Goal: Task Accomplishment & Management: Manage account settings

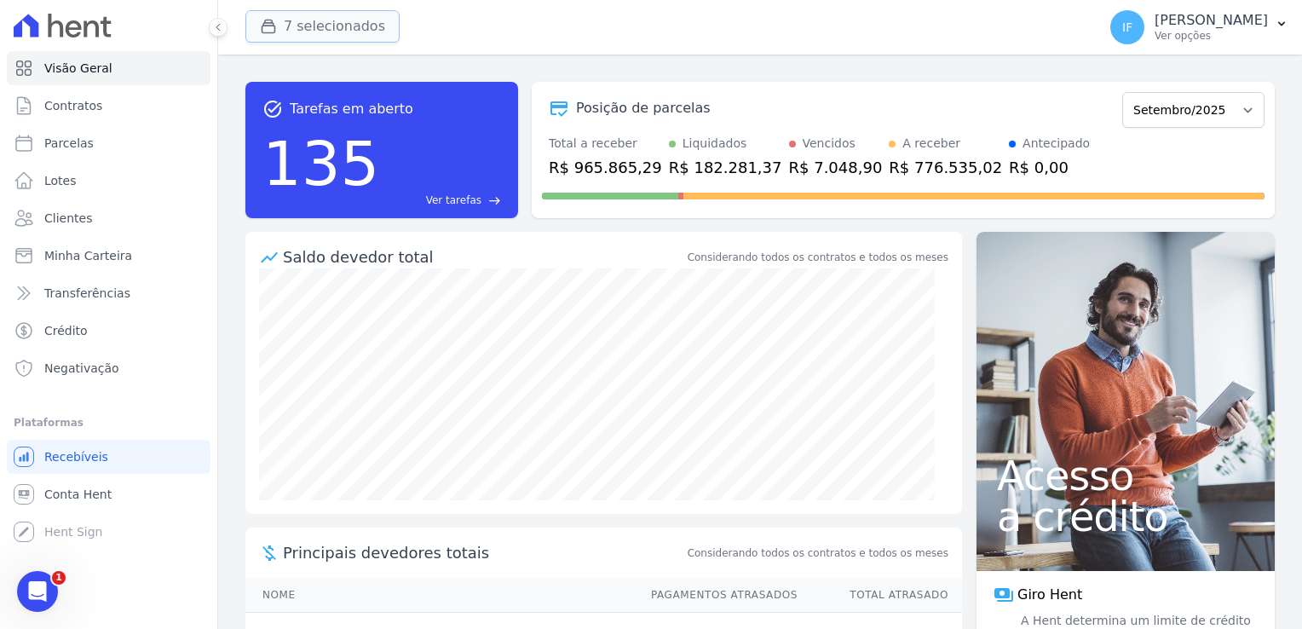
click at [344, 29] on button "7 selecionados" at bounding box center [322, 26] width 154 height 32
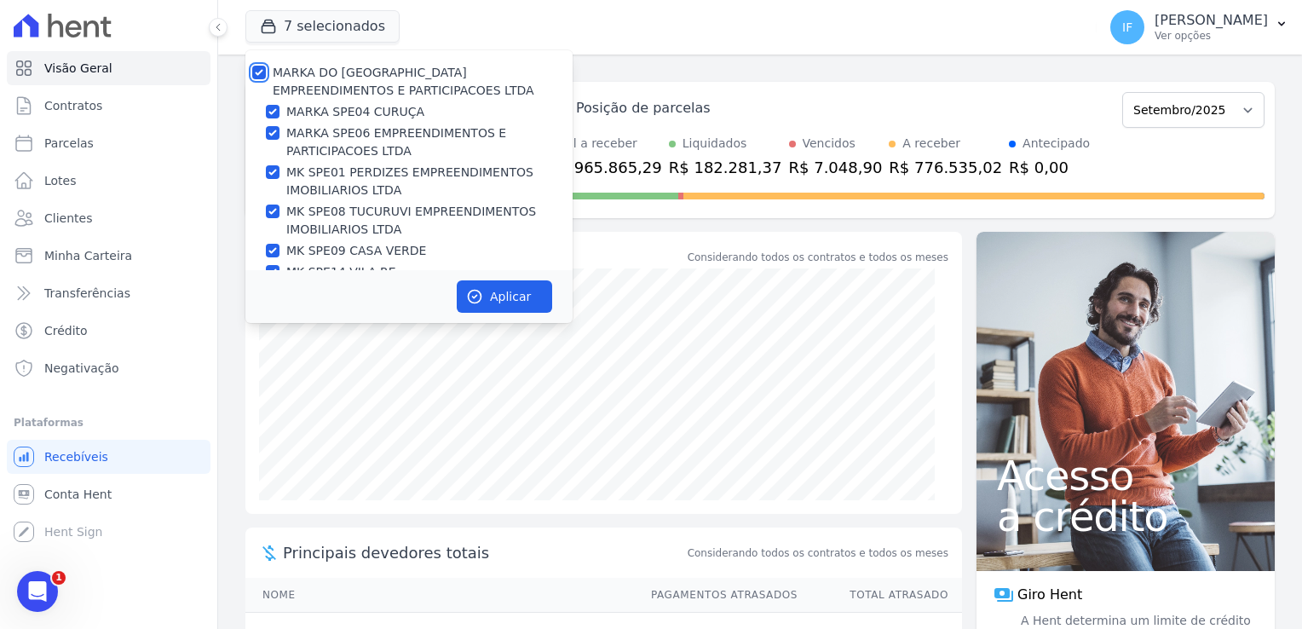
click at [258, 67] on input "MARKA DO [GEOGRAPHIC_DATA] EMPREENDIMENTOS E PARTICIPACOES LTDA" at bounding box center [259, 73] width 14 height 14
checkbox input "false"
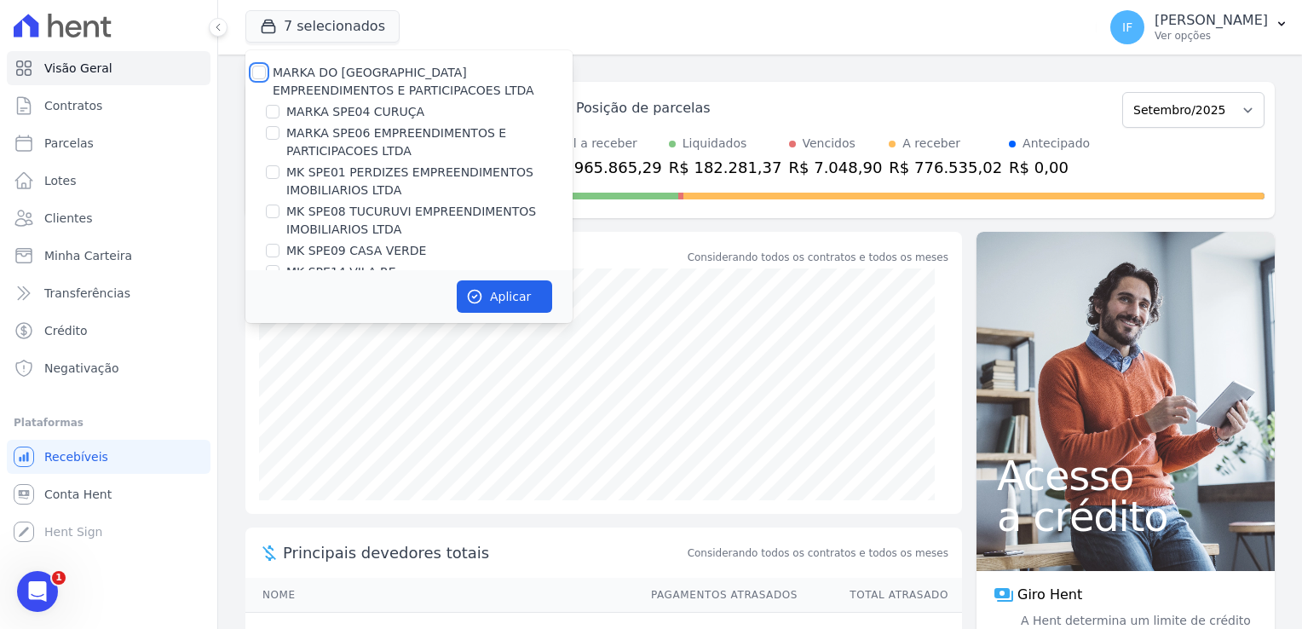
checkbox input "false"
click at [273, 112] on input "MARKA SPE04 CURUÇA" at bounding box center [273, 112] width 14 height 14
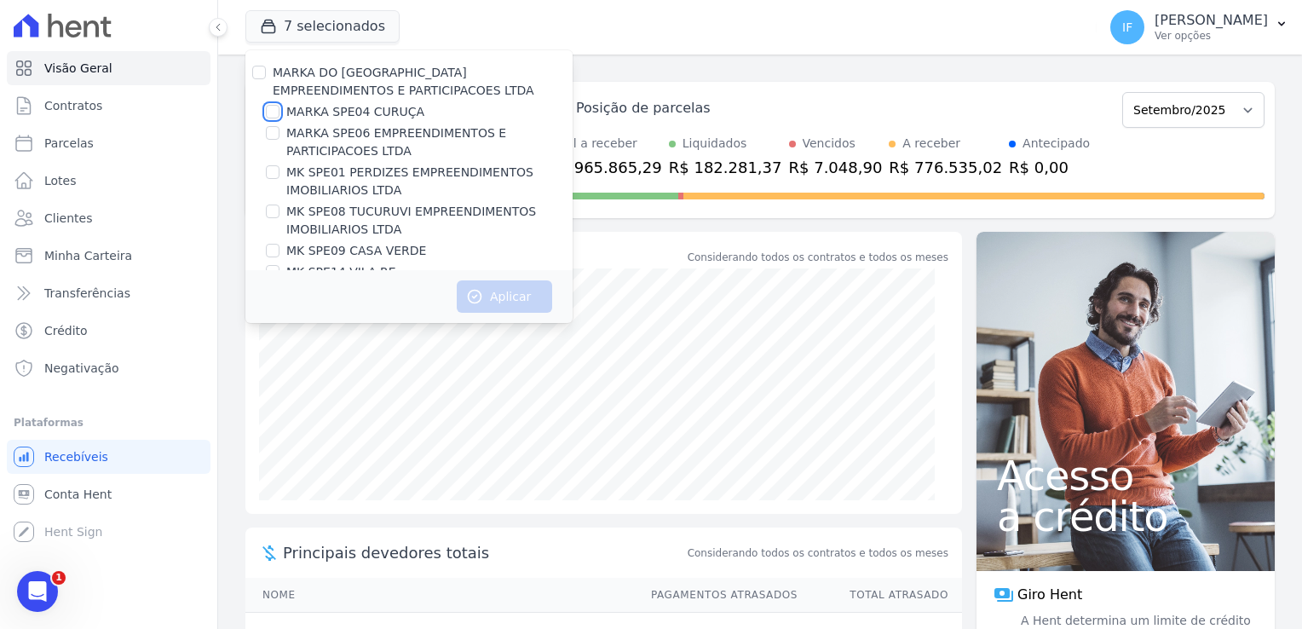
checkbox input "true"
click at [505, 300] on button "Aplicar" at bounding box center [504, 296] width 95 height 32
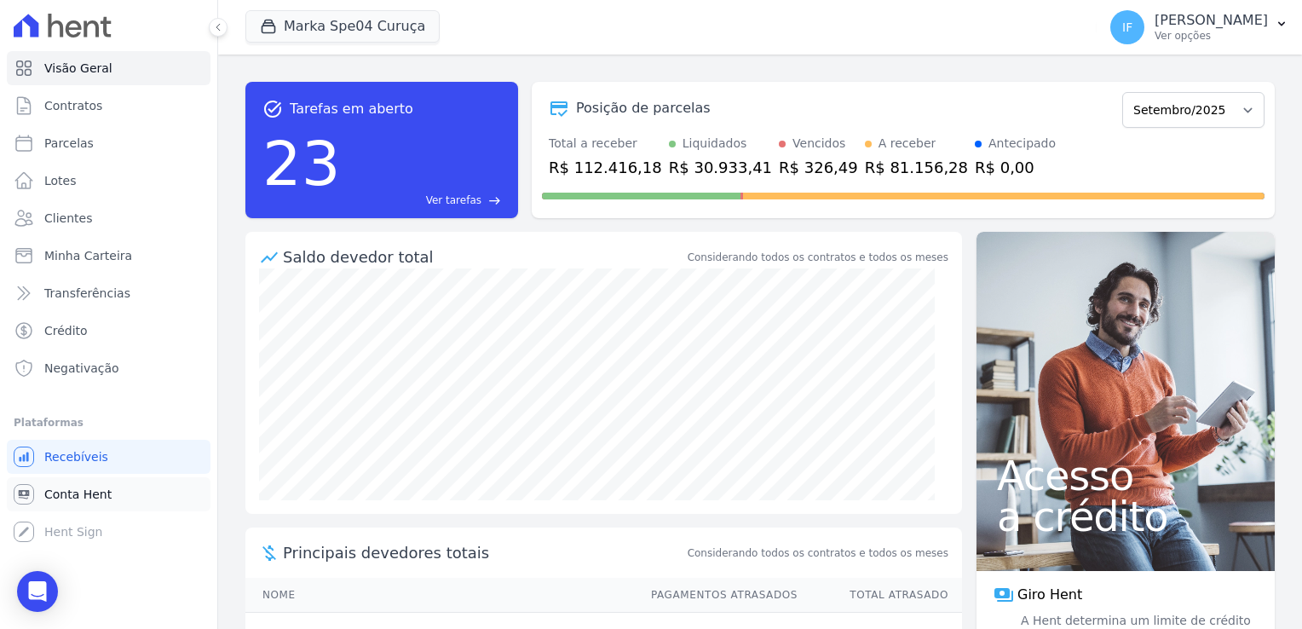
click at [80, 491] on span "Conta Hent" at bounding box center [77, 494] width 67 height 17
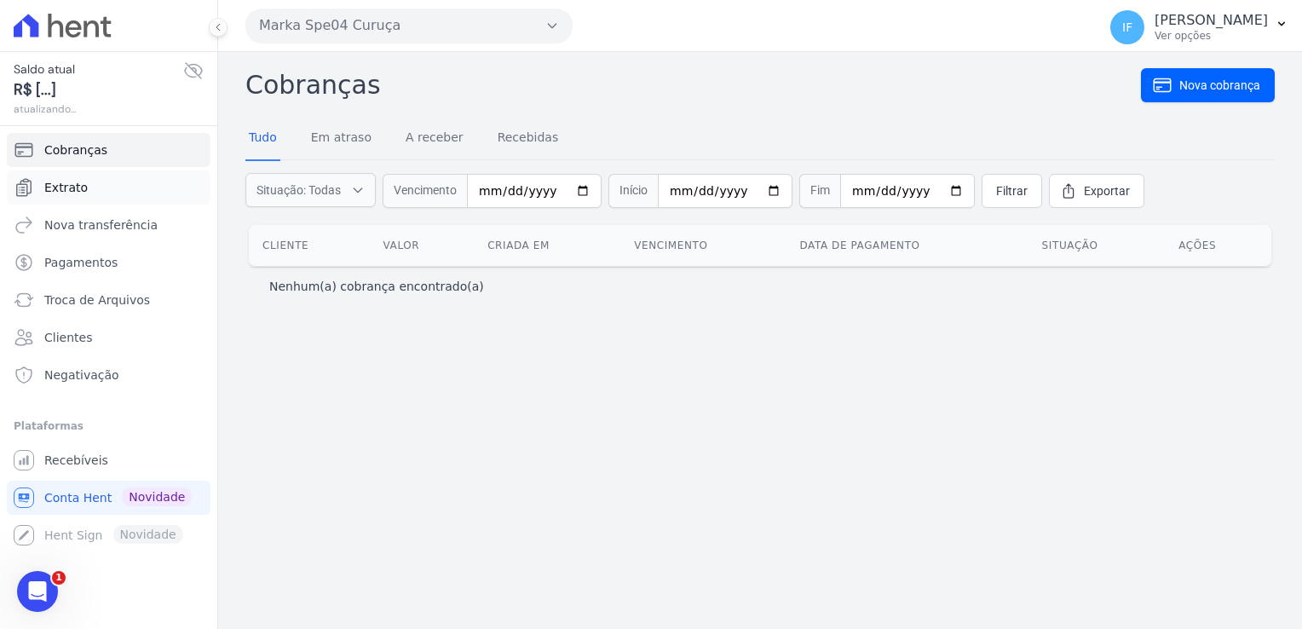
click at [62, 183] on span "Extrato" at bounding box center [65, 187] width 43 height 17
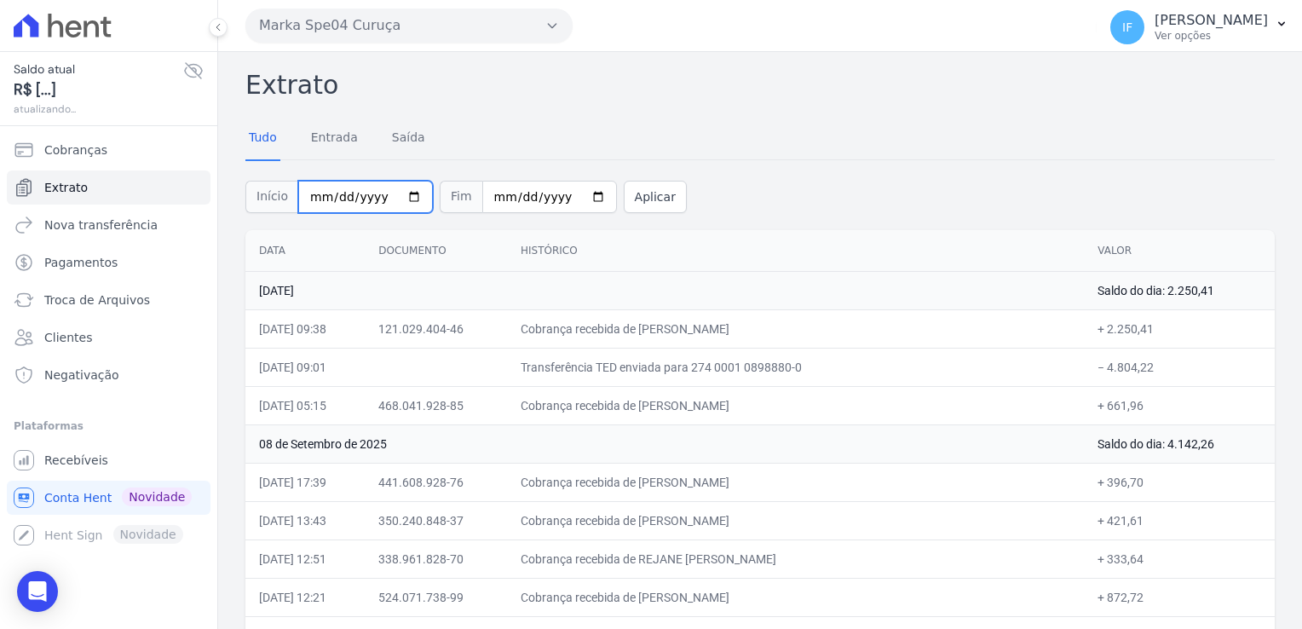
click at [402, 193] on input "2025-09-01" at bounding box center [365, 197] width 135 height 32
type input "[DATE]"
click at [576, 196] on input "2025-09-09" at bounding box center [549, 197] width 135 height 32
type input "[DATE]"
click at [624, 199] on button "Aplicar" at bounding box center [655, 197] width 63 height 32
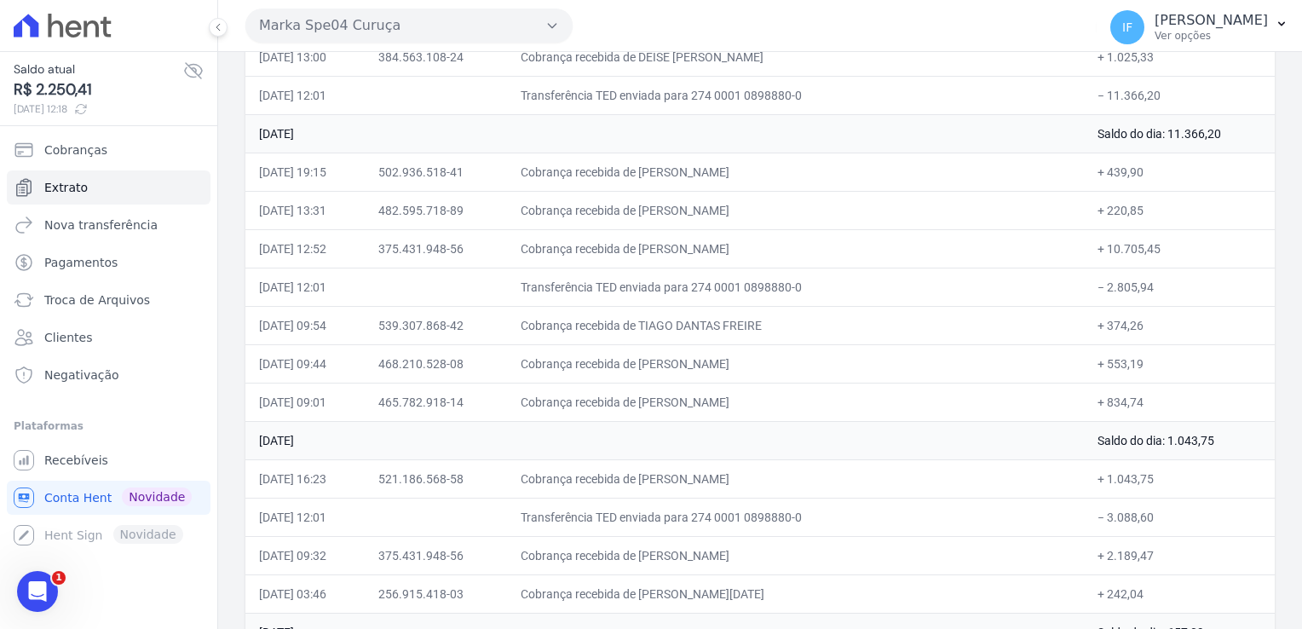
scroll to position [5302, 0]
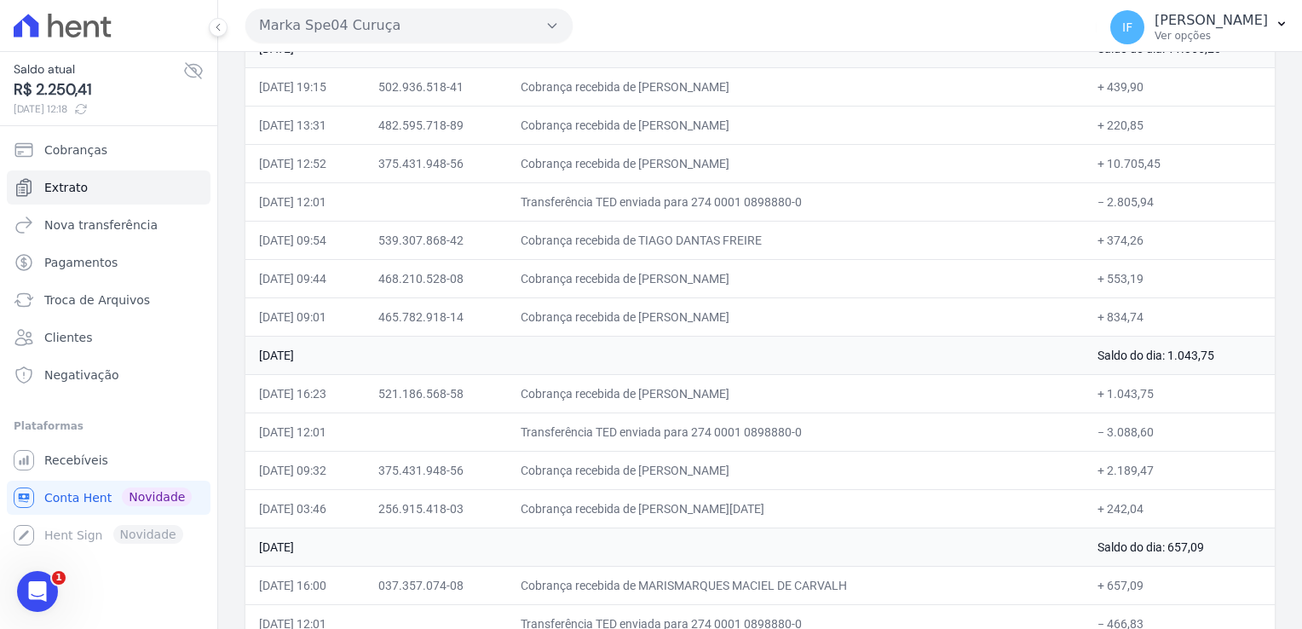
drag, startPoint x: 249, startPoint y: 79, endPoint x: 1149, endPoint y: 596, distance: 1038.3
drag, startPoint x: 1149, startPoint y: 596, endPoint x: 1097, endPoint y: 551, distance: 68.8
copy div "Loremip Dolo Sitamet Conse Adipis Eli Seddoei Temp Incididun Utlaboree Dolor 15…"
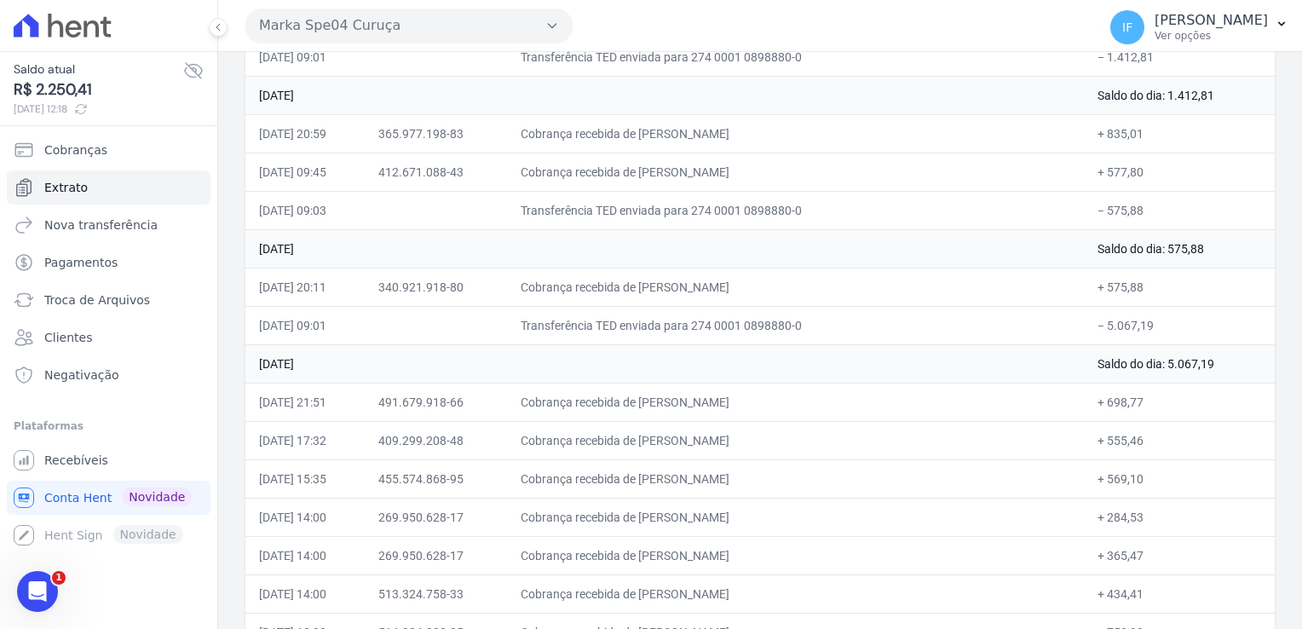
scroll to position [0, 0]
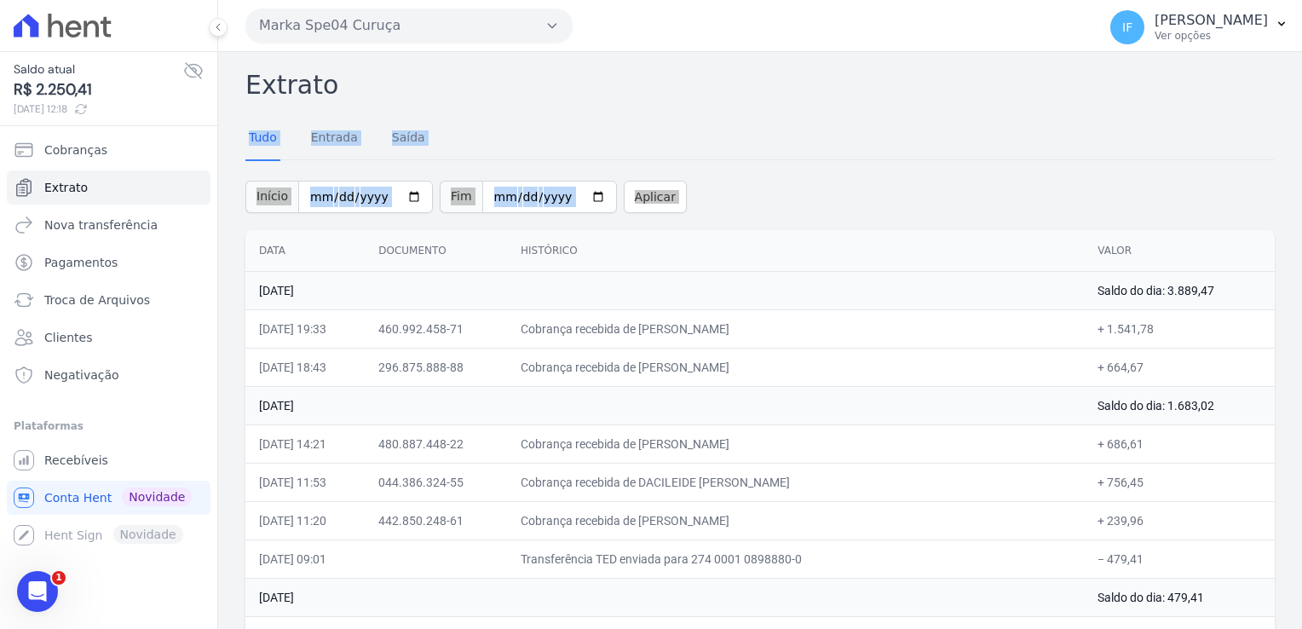
click at [877, 159] on div "Início [DATE] Fim [DATE] Aplicar" at bounding box center [759, 194] width 1029 height 71
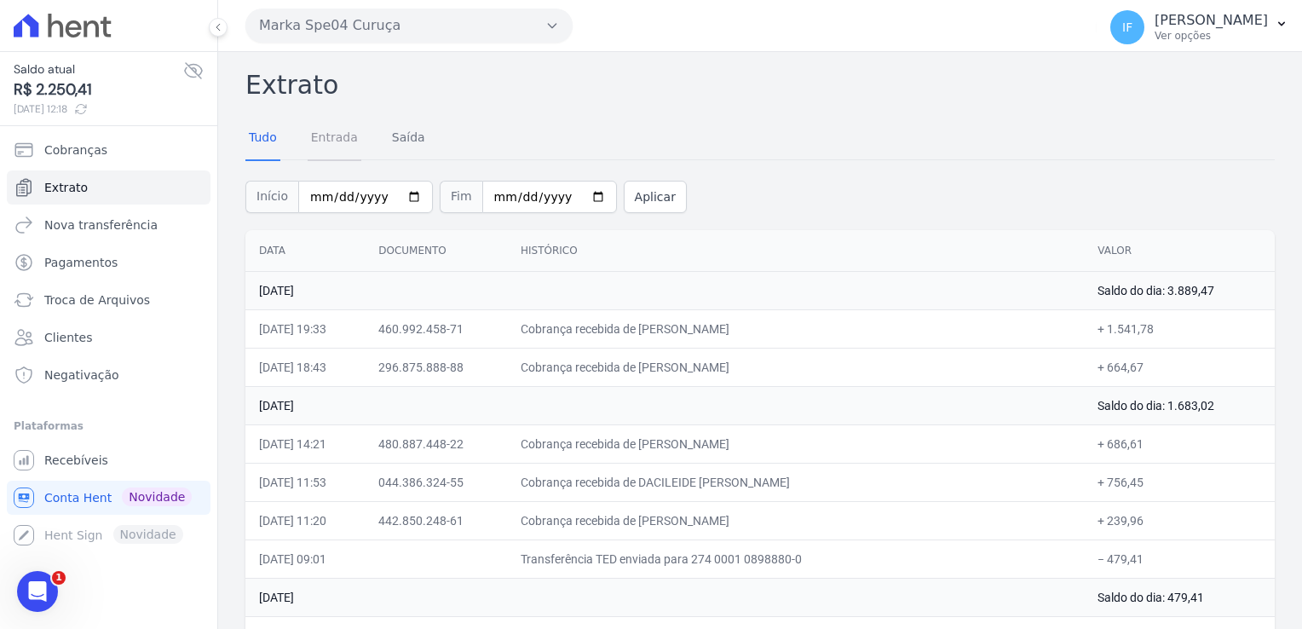
click at [317, 138] on link "Entrada" at bounding box center [335, 139] width 54 height 44
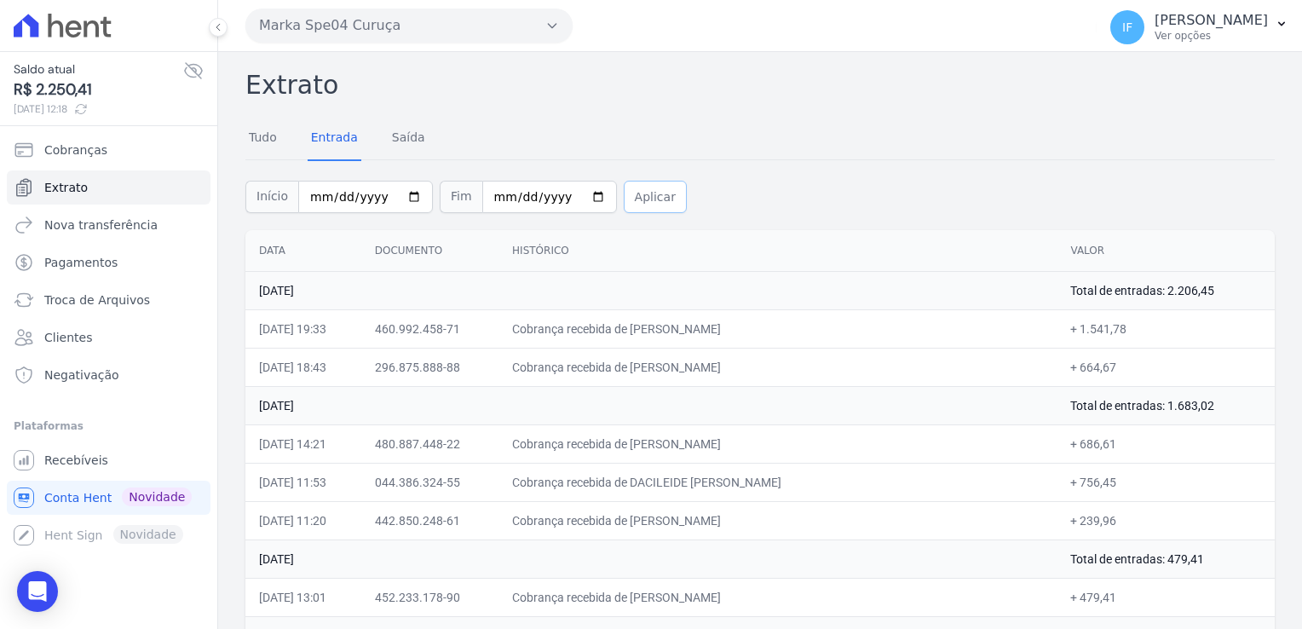
click at [637, 198] on button "Aplicar" at bounding box center [655, 197] width 63 height 32
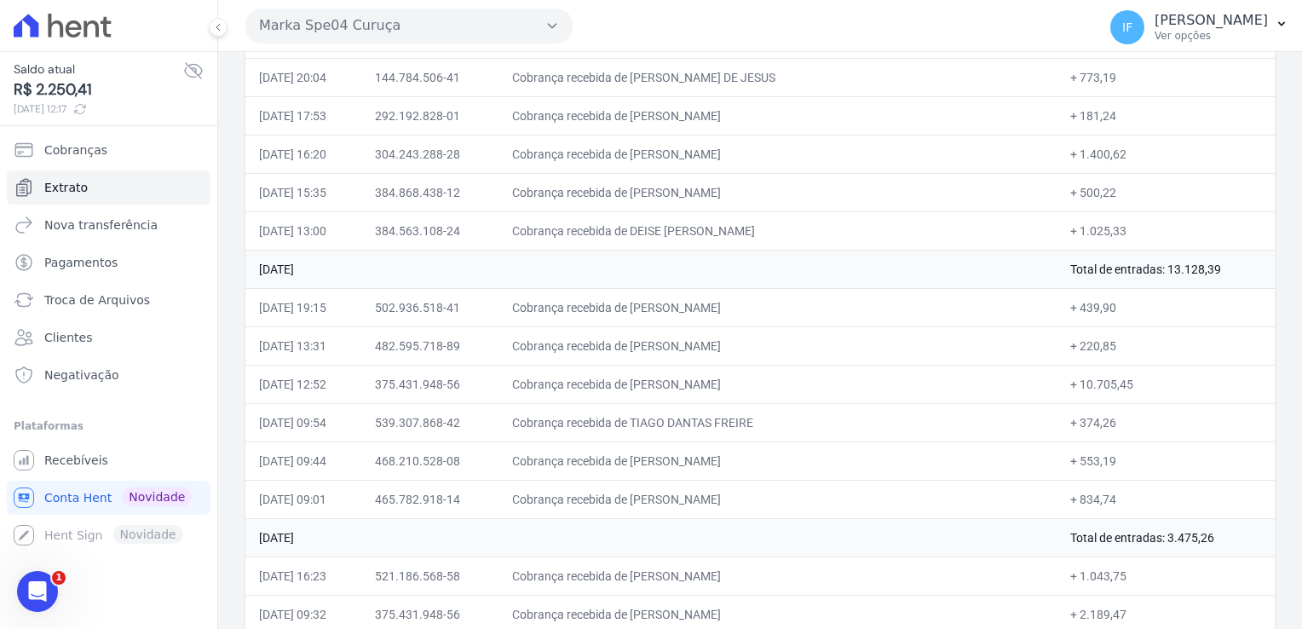
scroll to position [4538, 0]
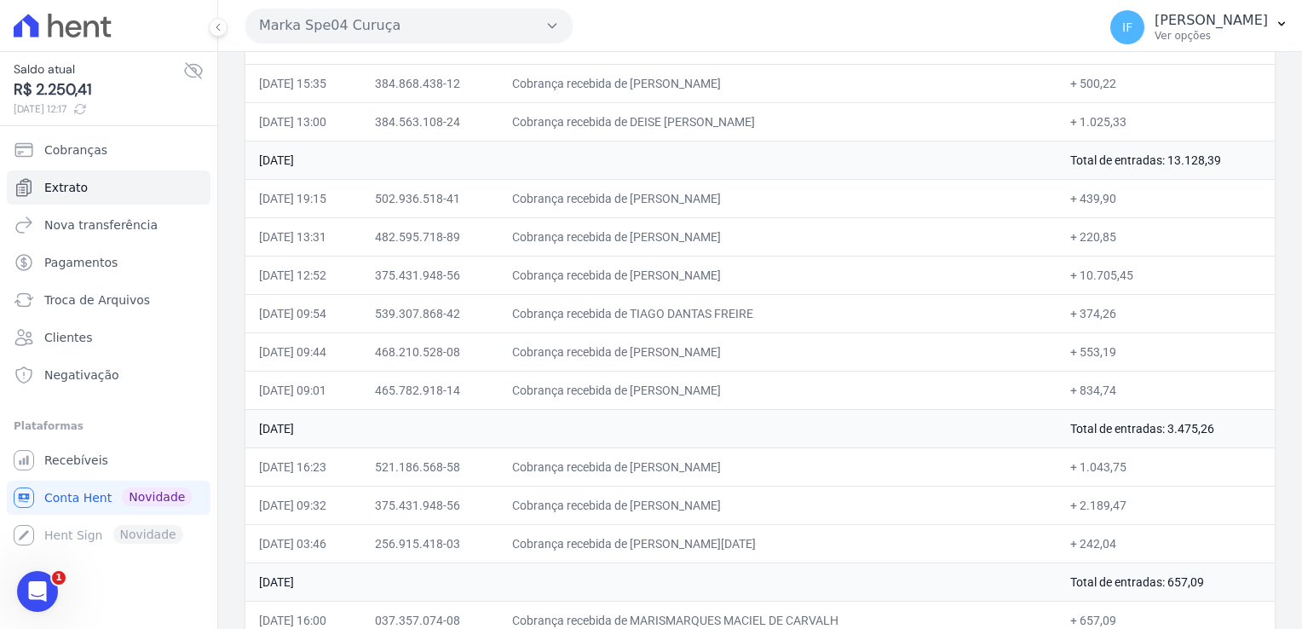
drag, startPoint x: 247, startPoint y: 78, endPoint x: 1122, endPoint y: 595, distance: 1015.8
drag, startPoint x: 1122, startPoint y: 595, endPoint x: 1049, endPoint y: 497, distance: 121.6
copy div "Extrato Tudo Entrada Saída Início Fim Aplicar Data Documento Histórico Valor 30…"
click at [78, 458] on span "Recebíveis" at bounding box center [76, 459] width 64 height 17
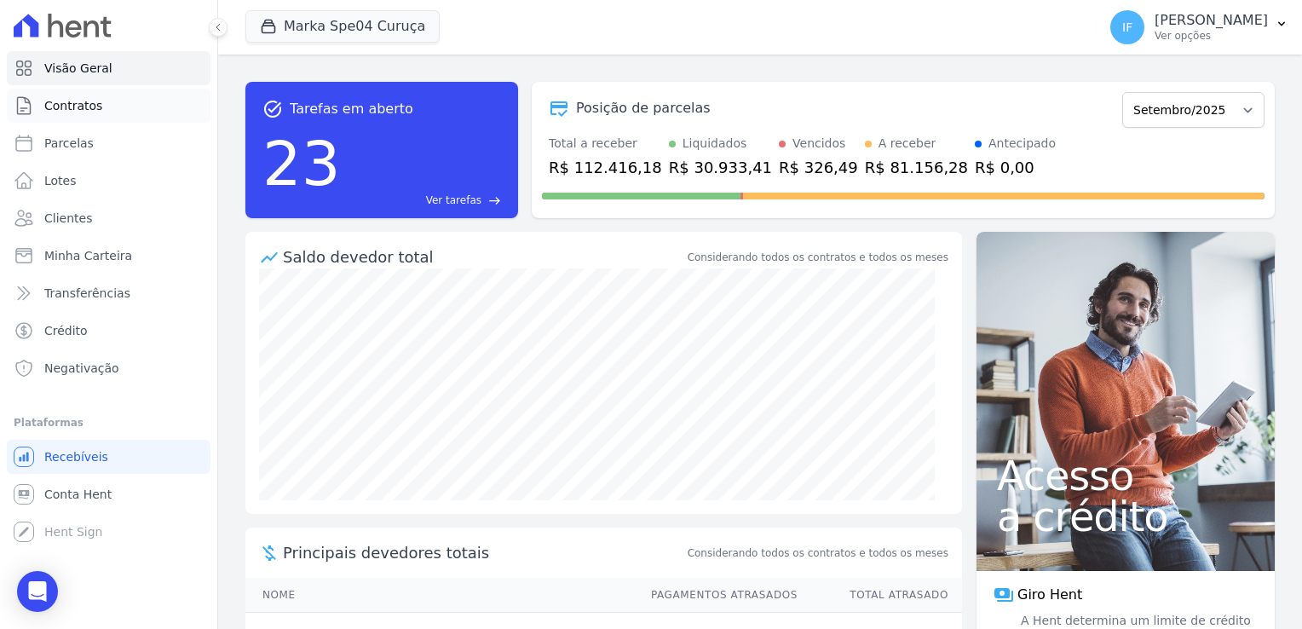
click at [96, 107] on span "Contratos" at bounding box center [73, 105] width 58 height 17
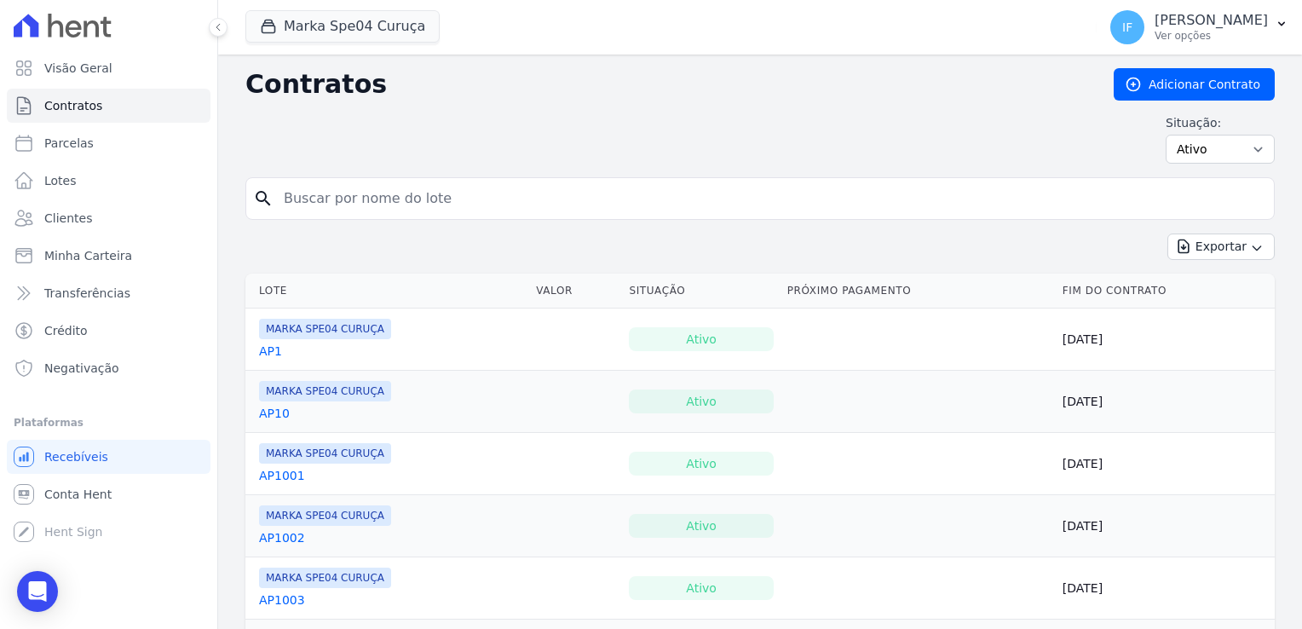
click at [331, 206] on input "search" at bounding box center [769, 198] width 993 height 34
type input "10"
click at [269, 352] on link "AP10" at bounding box center [274, 350] width 31 height 17
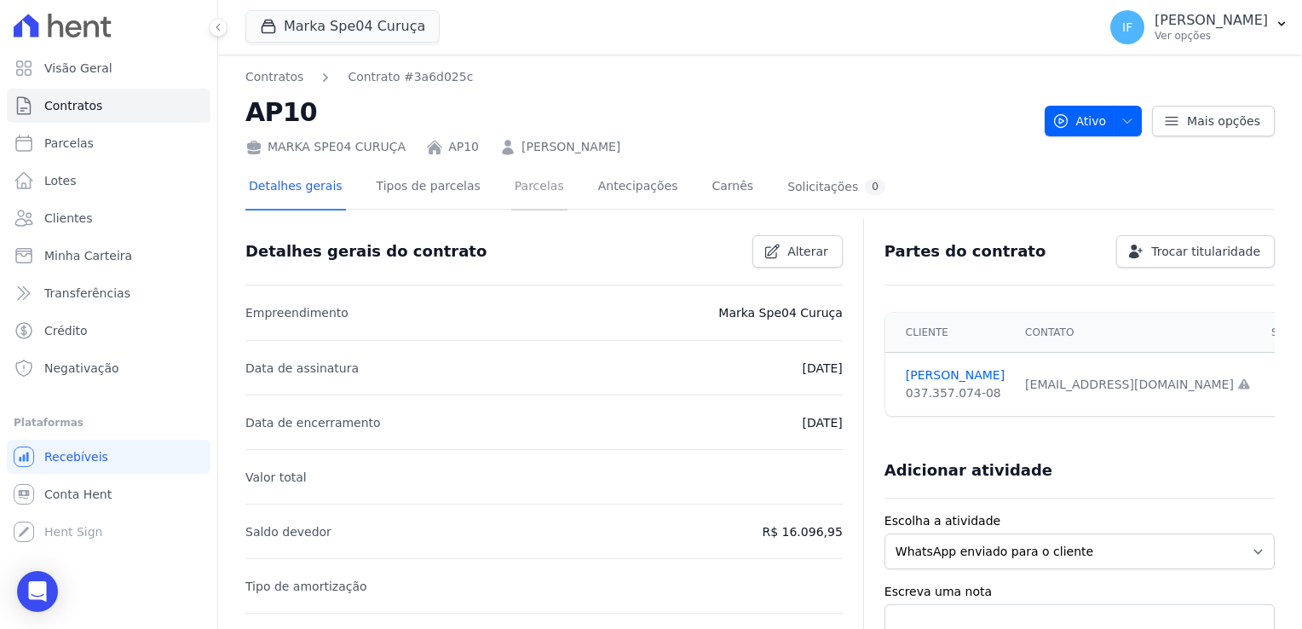
click at [521, 187] on link "Parcelas" at bounding box center [539, 187] width 56 height 45
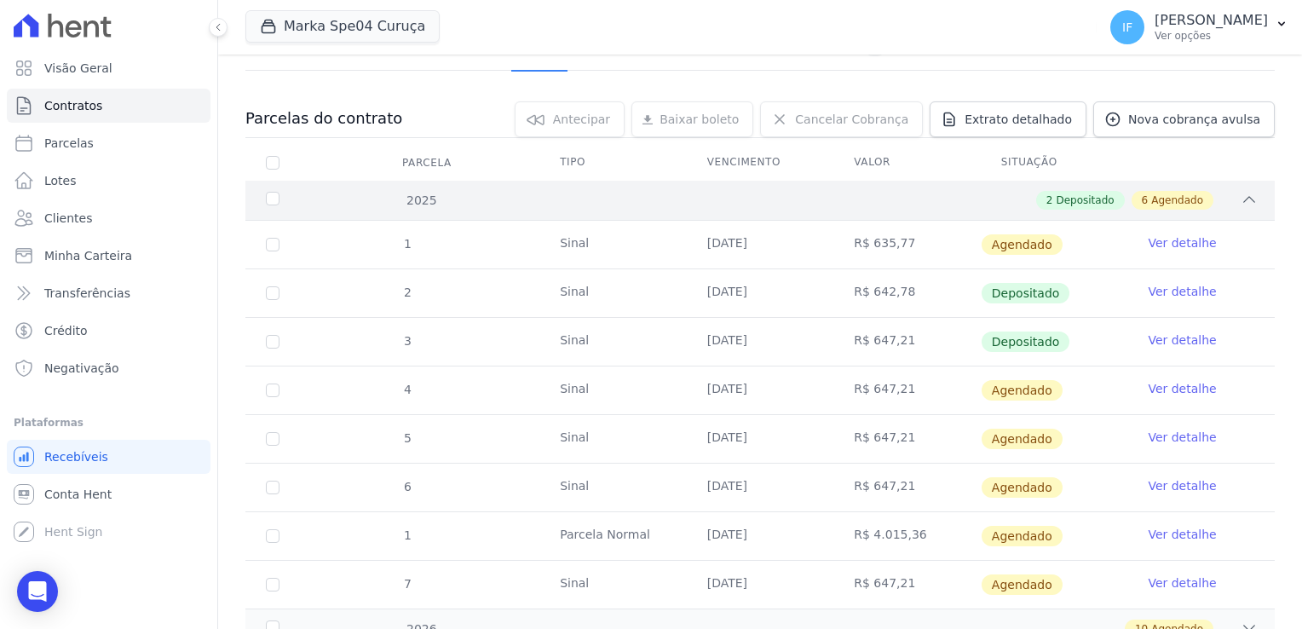
scroll to position [170, 0]
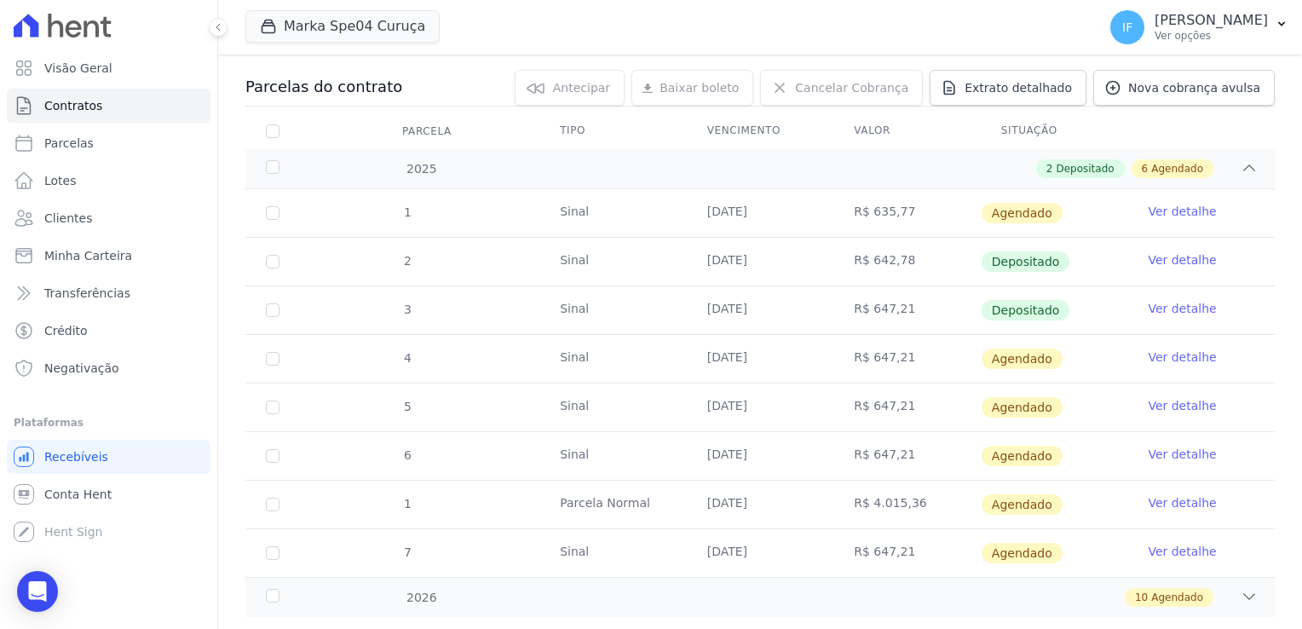
click at [1162, 308] on link "Ver detalhe" at bounding box center [1181, 308] width 68 height 17
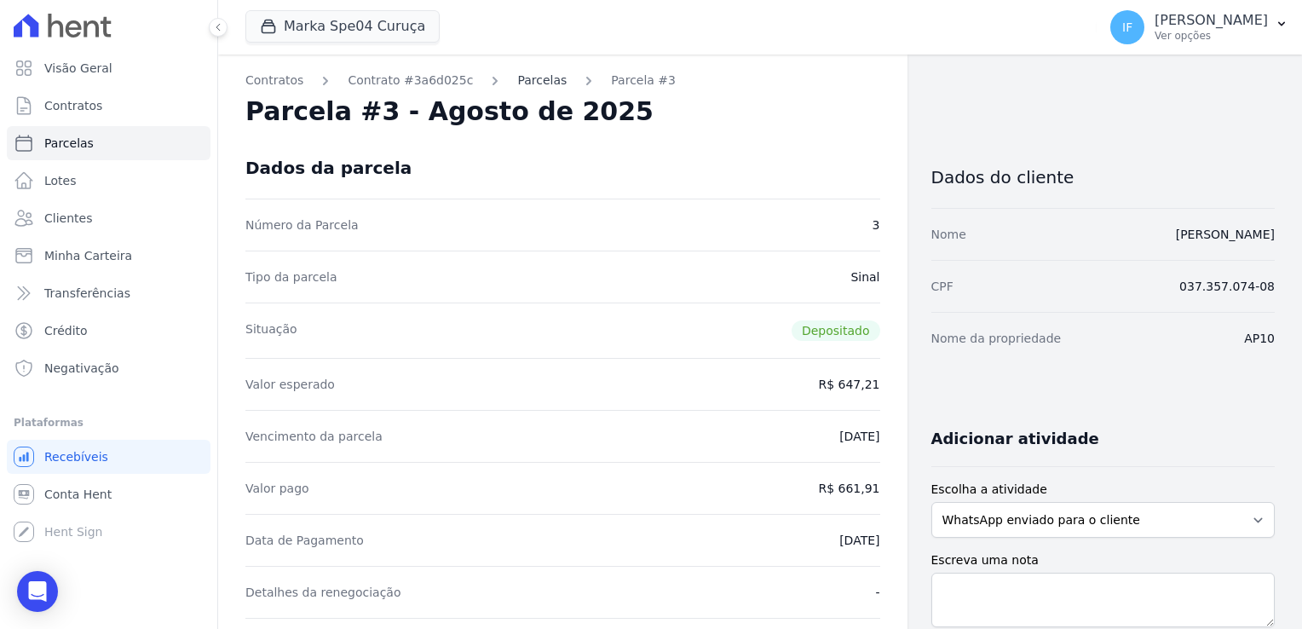
click at [520, 82] on link "Parcelas" at bounding box center [541, 81] width 49 height 18
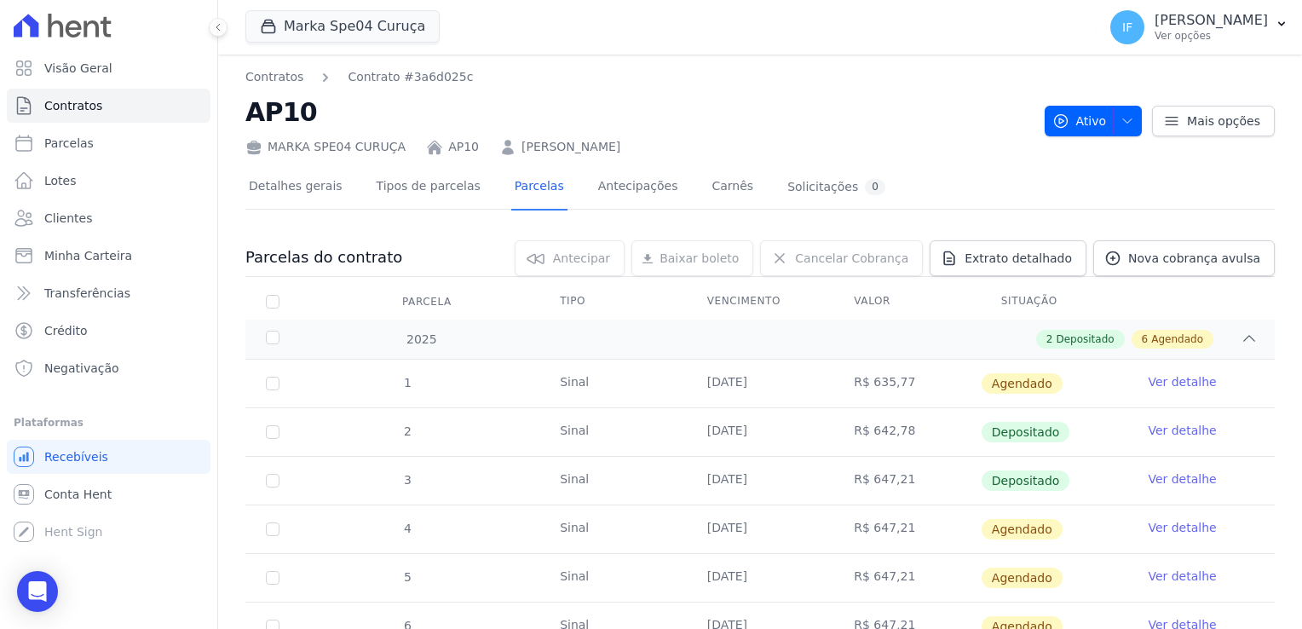
click at [1166, 424] on link "Ver detalhe" at bounding box center [1181, 430] width 68 height 17
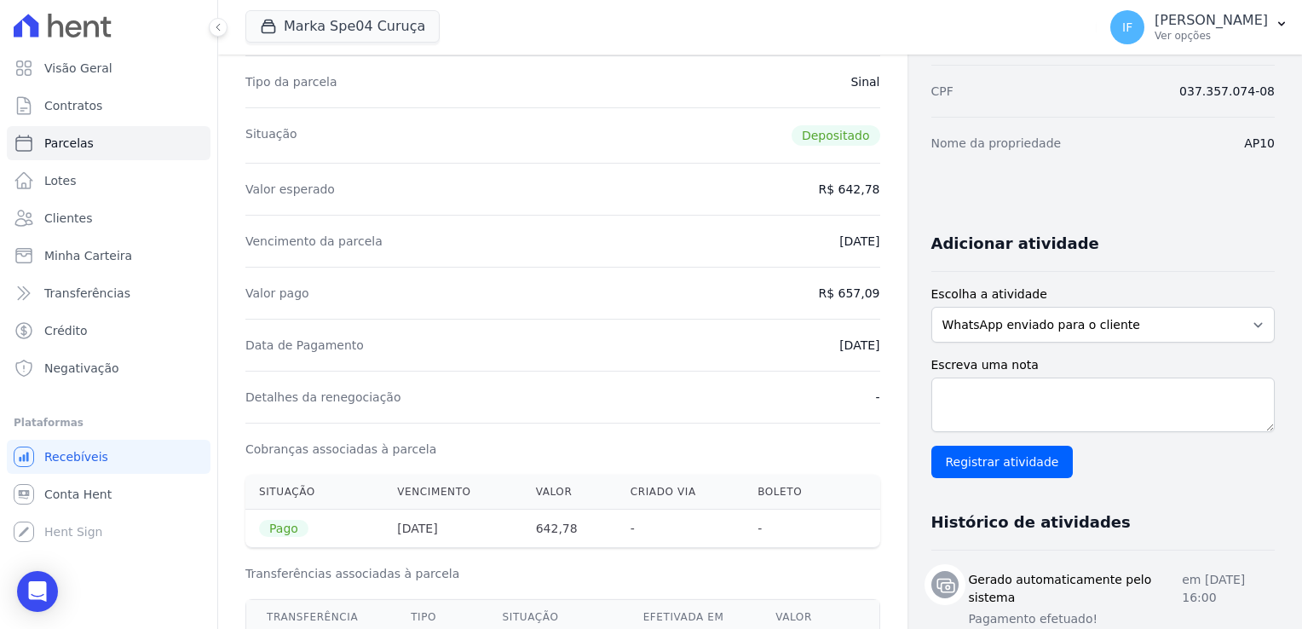
scroll to position [170, 0]
